Goal: Entertainment & Leisure: Browse casually

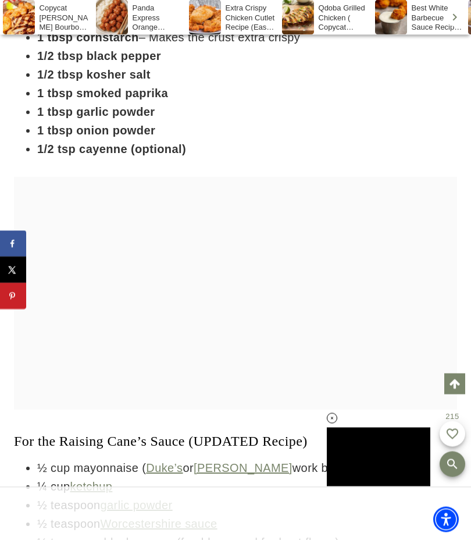
scroll to position [3472, 0]
